Goal: Task Accomplishment & Management: Manage account settings

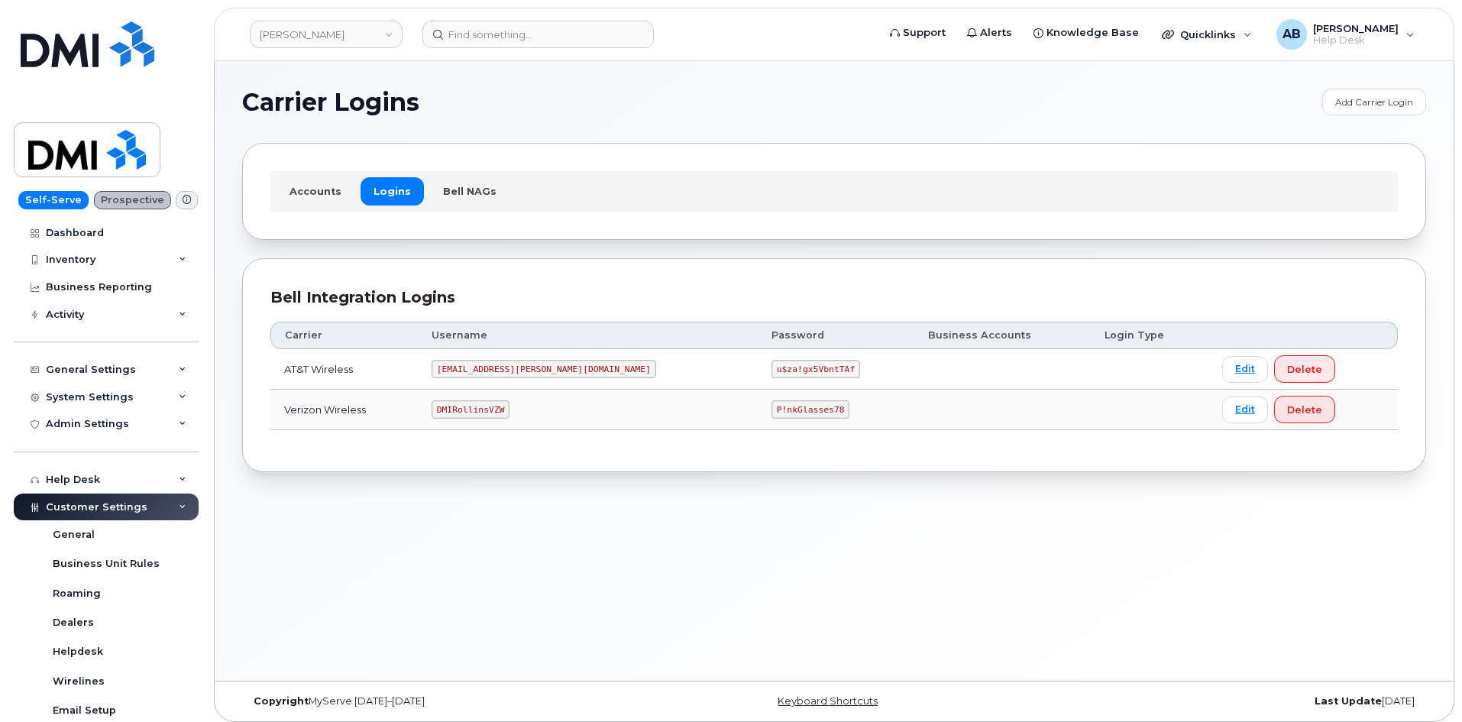
click at [487, 409] on code "DMIRollinsVZW" at bounding box center [471, 409] width 78 height 18
copy code "DMIRollinsVZW"
click at [758, 398] on td "P!nkGlasses78" at bounding box center [836, 410] width 157 height 40
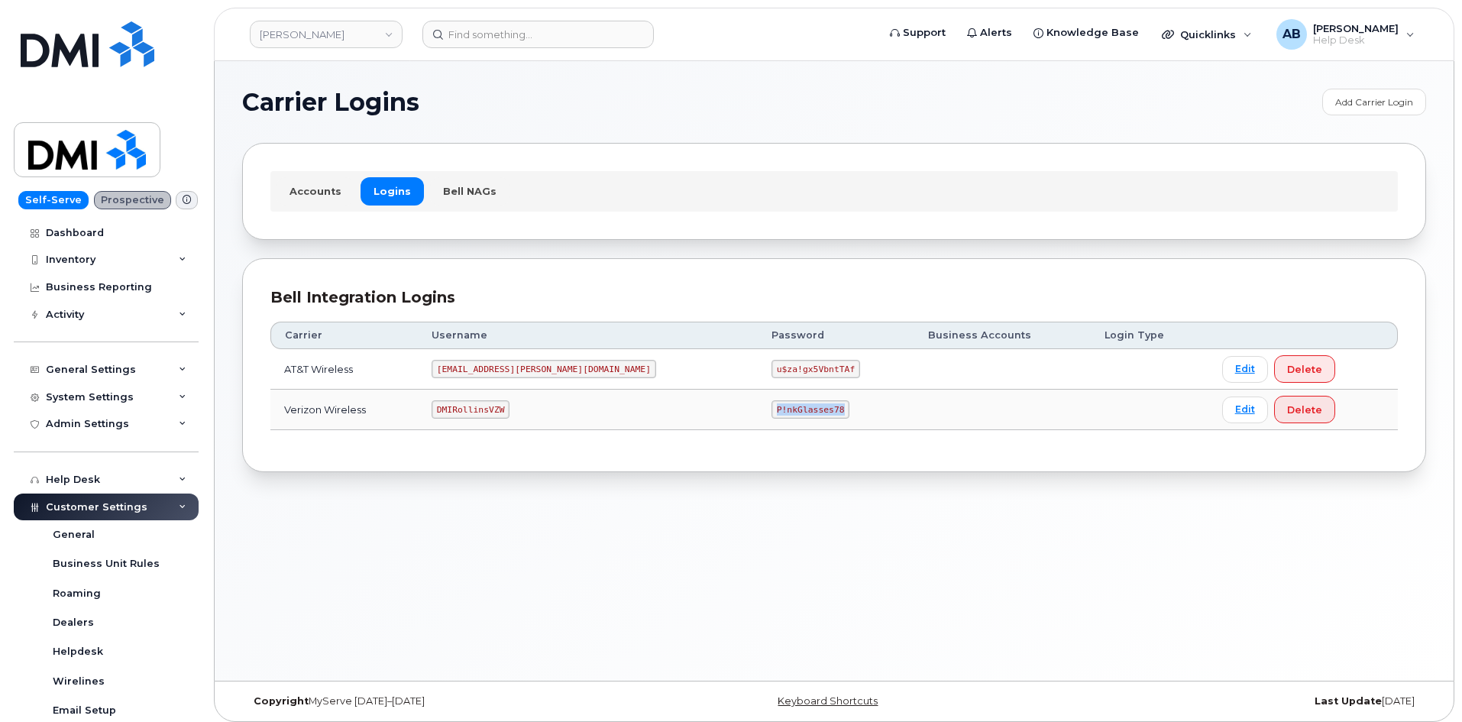
click at [758, 398] on td "P!nkGlasses78" at bounding box center [836, 410] width 157 height 40
copy code "P!nkGlasses78"
click at [518, 118] on section "Carrier Logins Add Carrier Login Accounts Logins Bell NAGs Bell Integration Log…" at bounding box center [834, 281] width 1184 height 384
click at [501, 409] on code "DMIRollinsVZW" at bounding box center [471, 409] width 78 height 18
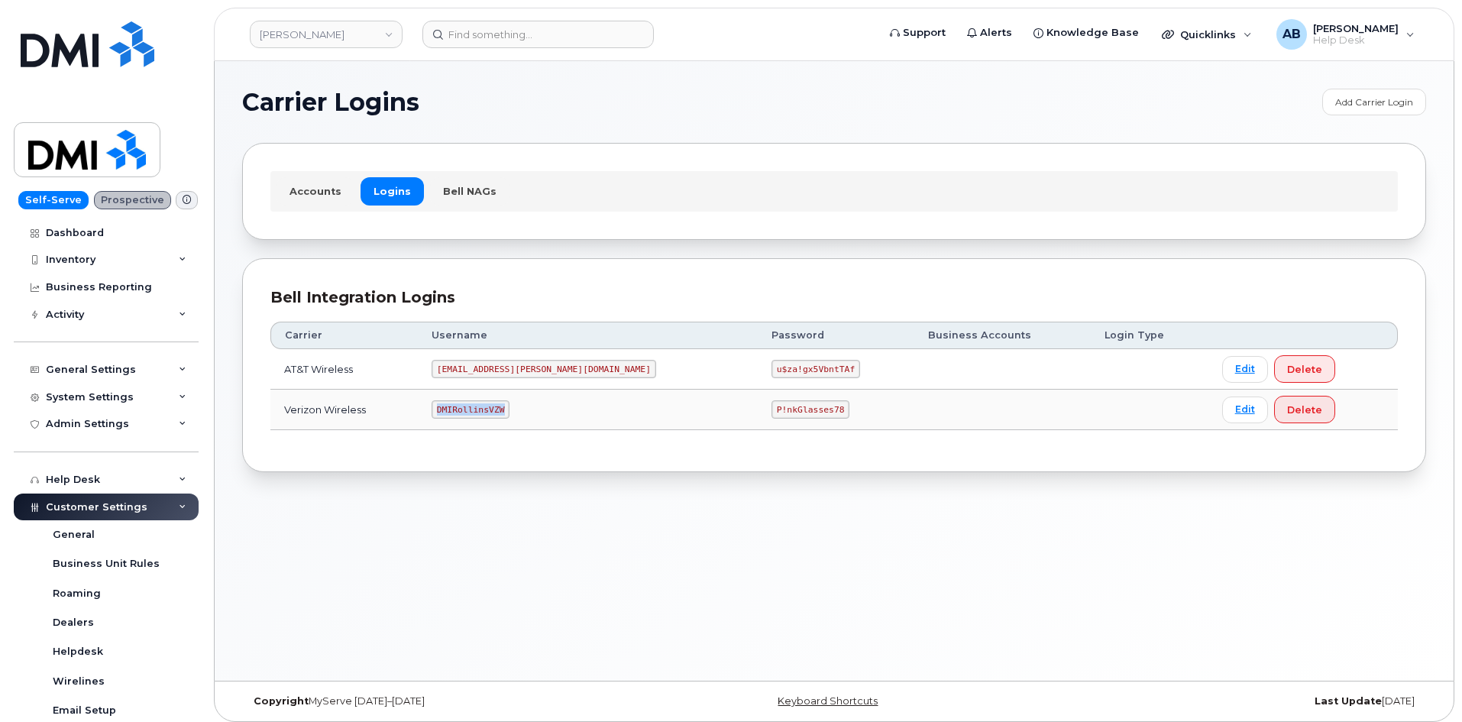
copy code "DMIRollinsVZW"
click at [772, 406] on code "P!nkGlasses78" at bounding box center [811, 409] width 78 height 18
copy code "P!nkGlasses78"
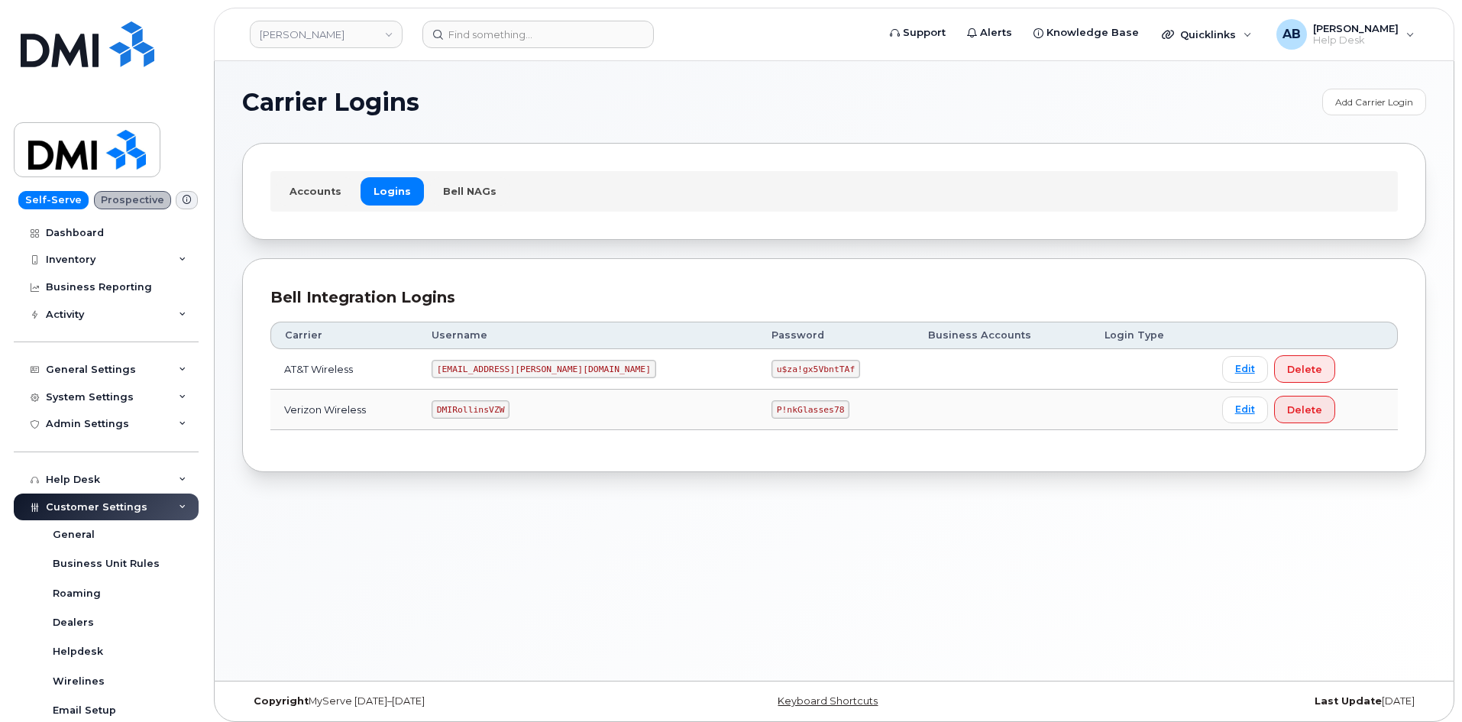
drag, startPoint x: 597, startPoint y: 341, endPoint x: 596, endPoint y: 251, distance: 90.2
click at [597, 322] on th "Username" at bounding box center [588, 336] width 340 height 28
